Goal: Use online tool/utility

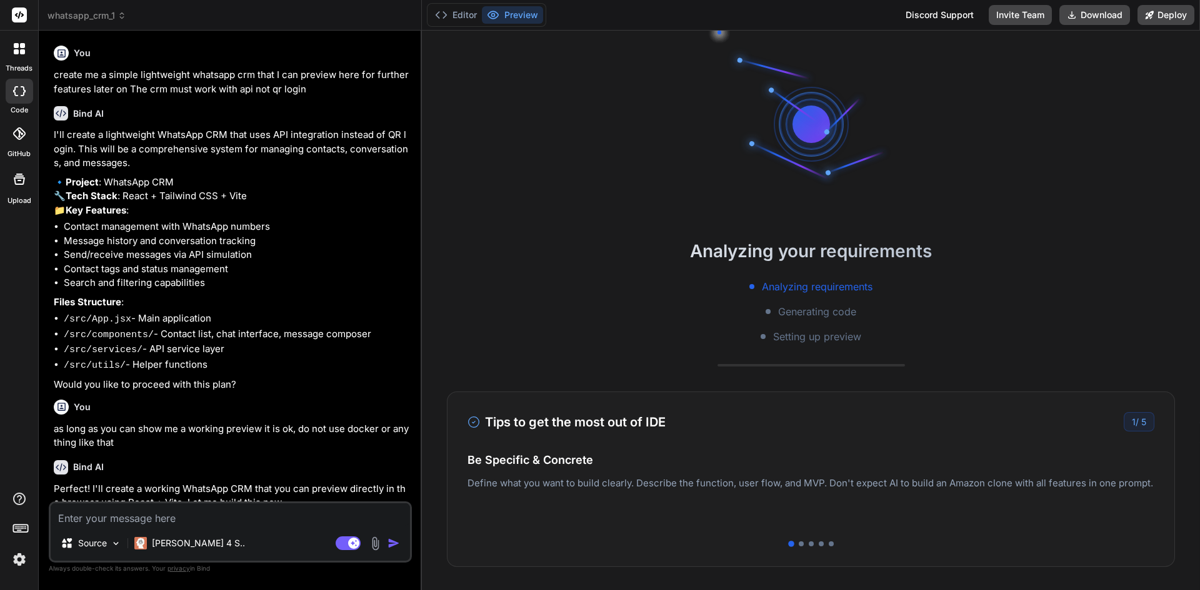
scroll to position [2754, 0]
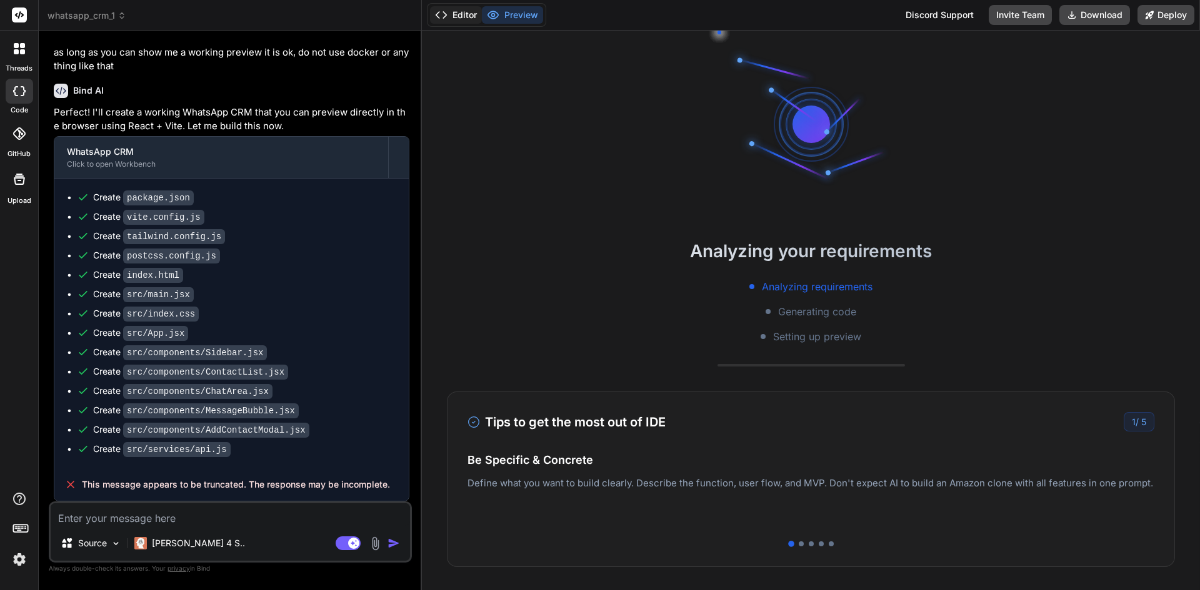
click at [460, 21] on button "Editor" at bounding box center [456, 14] width 52 height 17
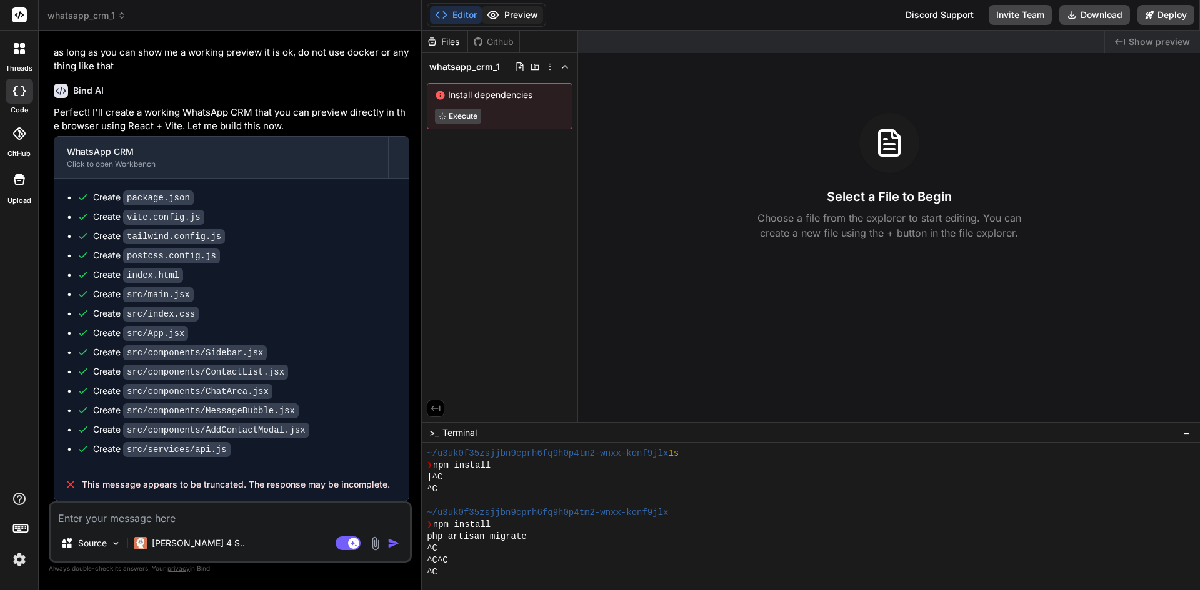
click at [494, 17] on icon at bounding box center [493, 15] width 12 height 12
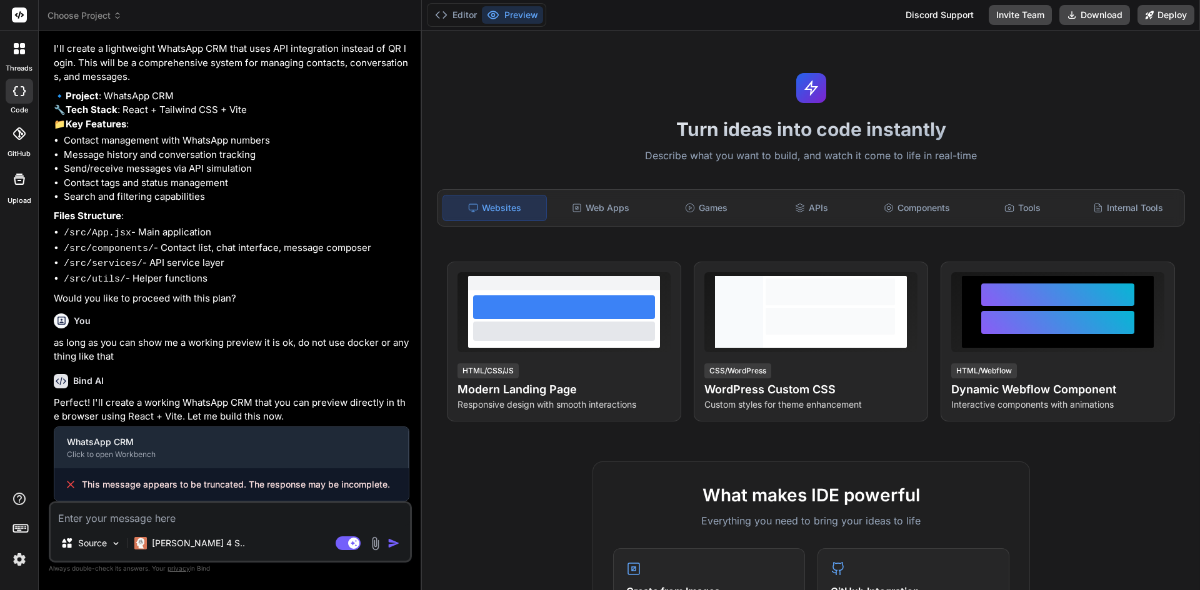
scroll to position [109, 0]
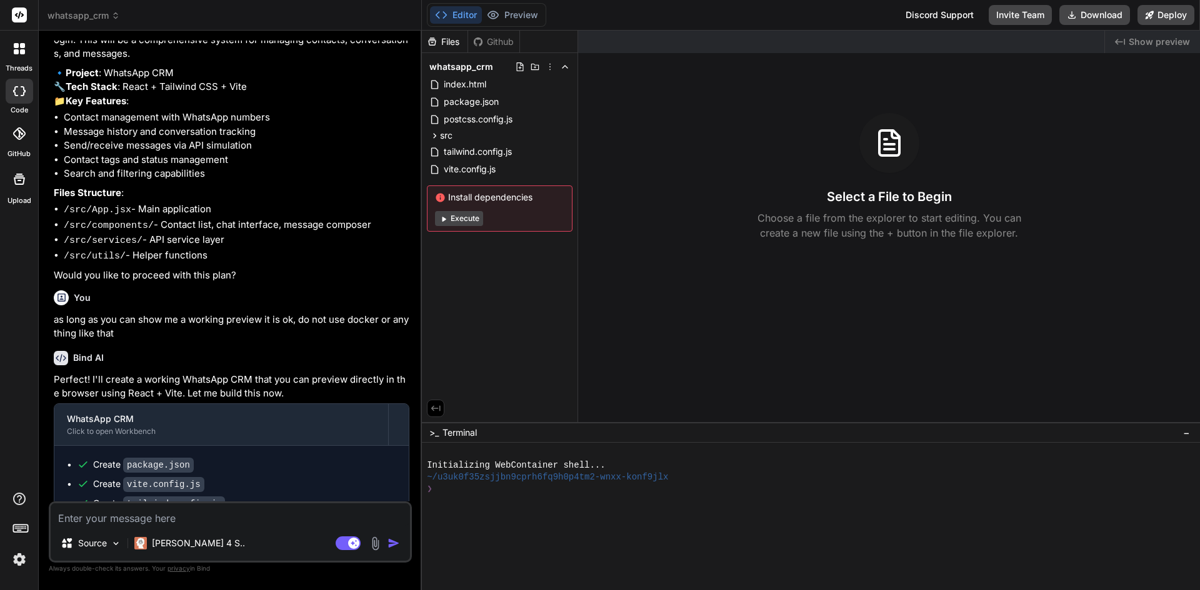
click at [477, 14] on button "Editor" at bounding box center [456, 14] width 52 height 17
click at [462, 218] on button "Execute" at bounding box center [459, 218] width 48 height 15
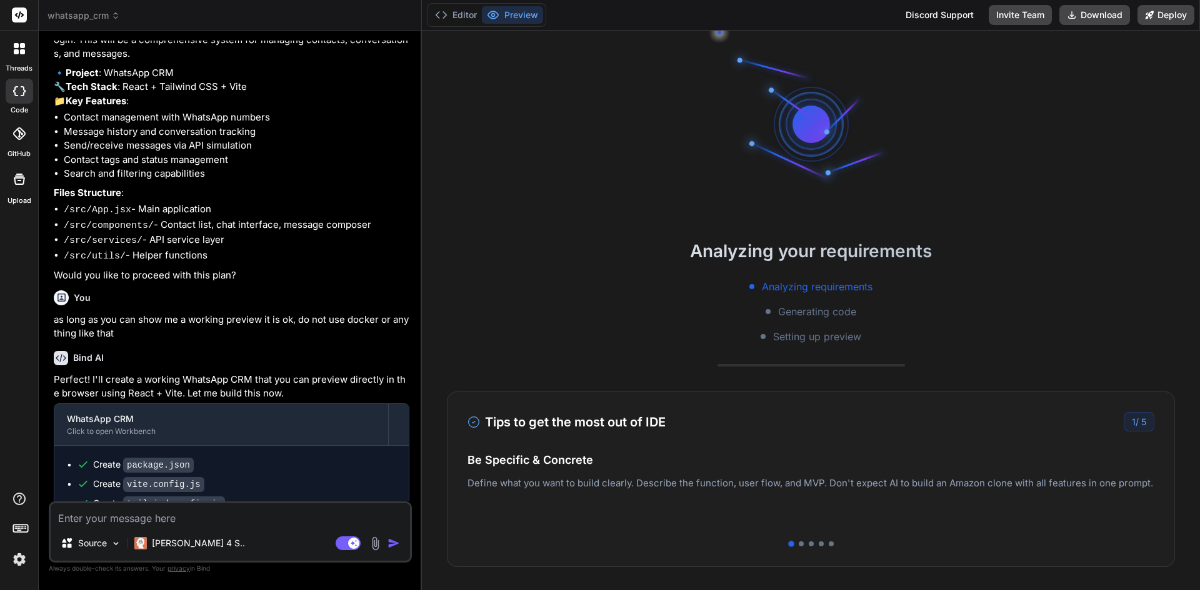
type textarea "x"
